Goal: Obtain resource: Download file/media

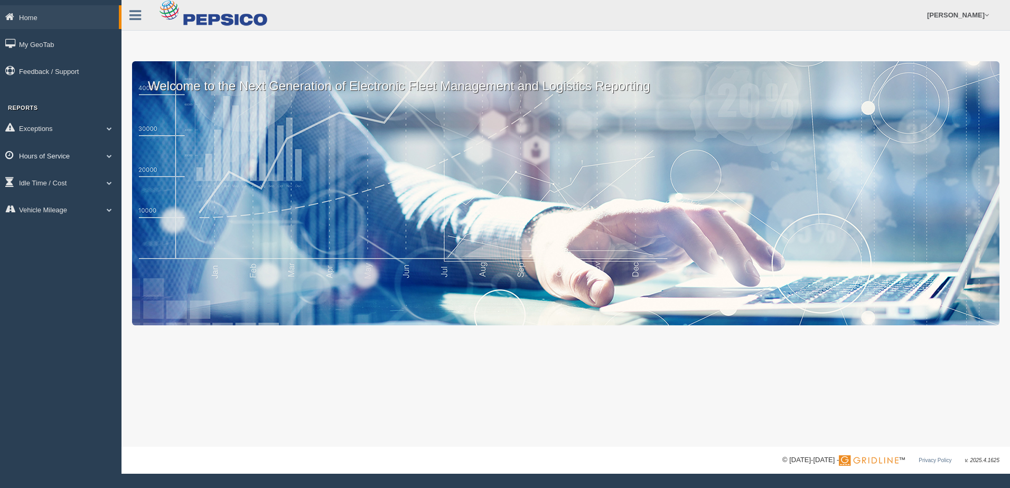
click at [53, 150] on link "Hours of Service" at bounding box center [60, 156] width 121 height 24
click at [76, 194] on link "HOS Violation Audit Reports" at bounding box center [69, 198] width 100 height 19
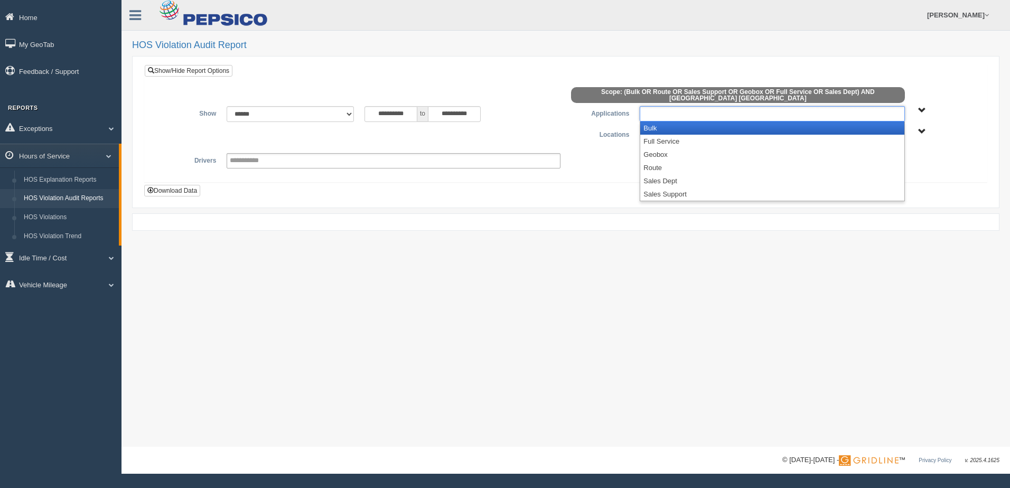
click at [796, 106] on ul at bounding box center [772, 113] width 265 height 15
click at [674, 121] on li "Bulk" at bounding box center [772, 127] width 264 height 13
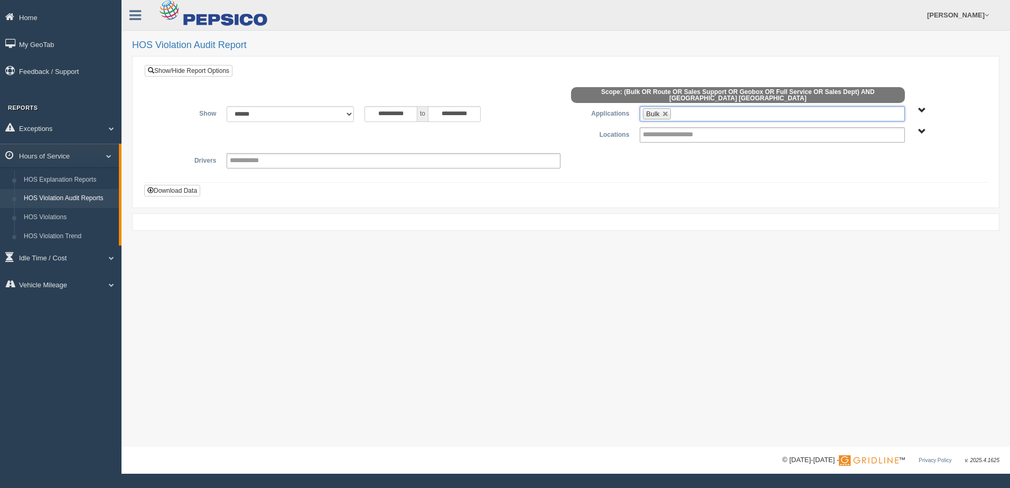
click at [805, 106] on ul "Bulk" at bounding box center [772, 113] width 265 height 15
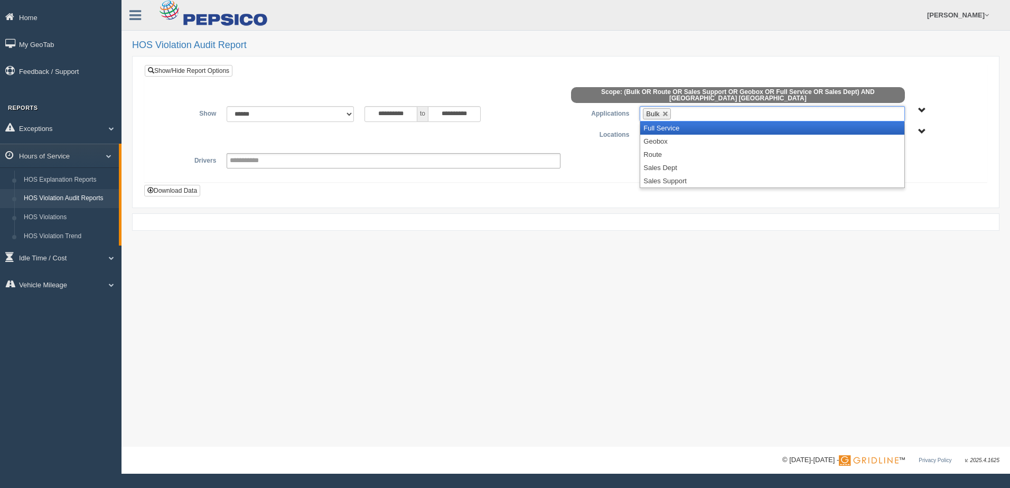
click at [667, 121] on li "Full Service" at bounding box center [772, 127] width 264 height 13
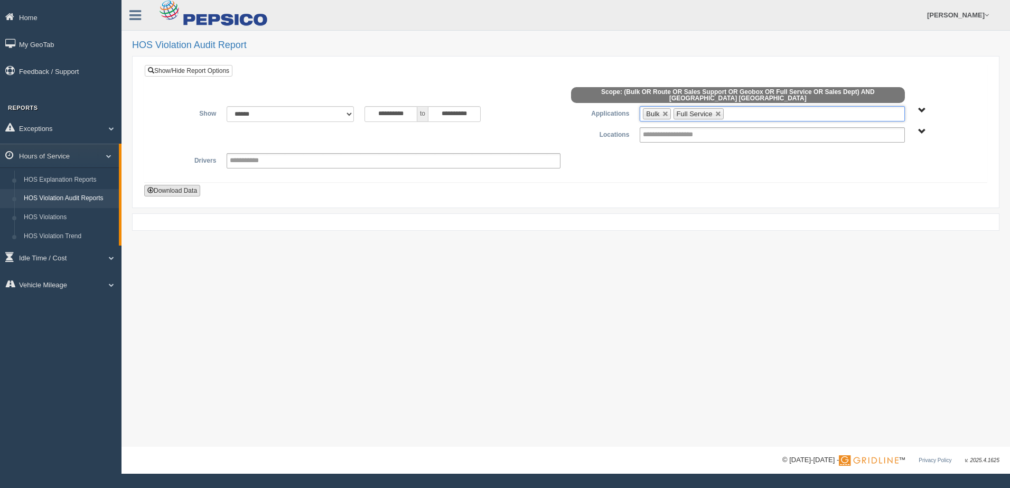
click at [184, 185] on button "Download Data" at bounding box center [172, 191] width 56 height 12
